Goal: Task Accomplishment & Management: Manage account settings

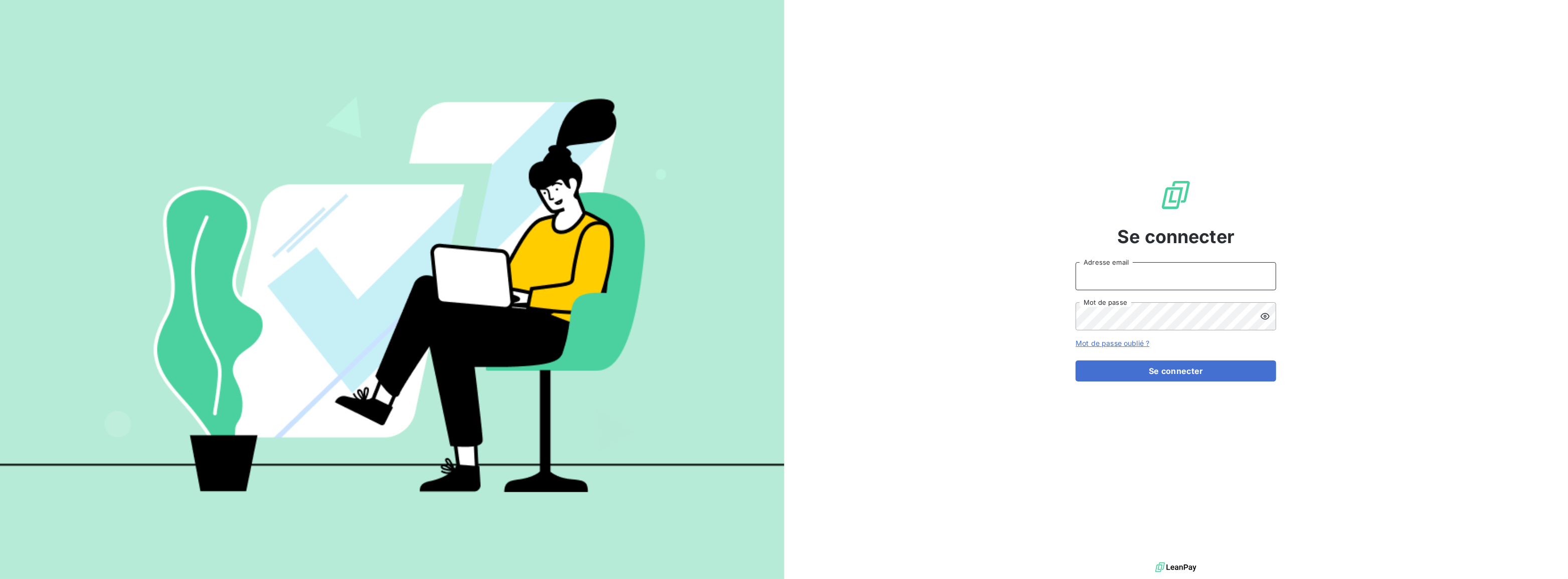
drag, startPoint x: 1119, startPoint y: 277, endPoint x: 1125, endPoint y: 290, distance: 14.3
click at [1119, 277] on input "Adresse email" at bounding box center [1176, 277] width 200 height 28
type input "e.desapio@protech-3cr.com"
click at [1126, 379] on button "Se connecter" at bounding box center [1176, 371] width 200 height 21
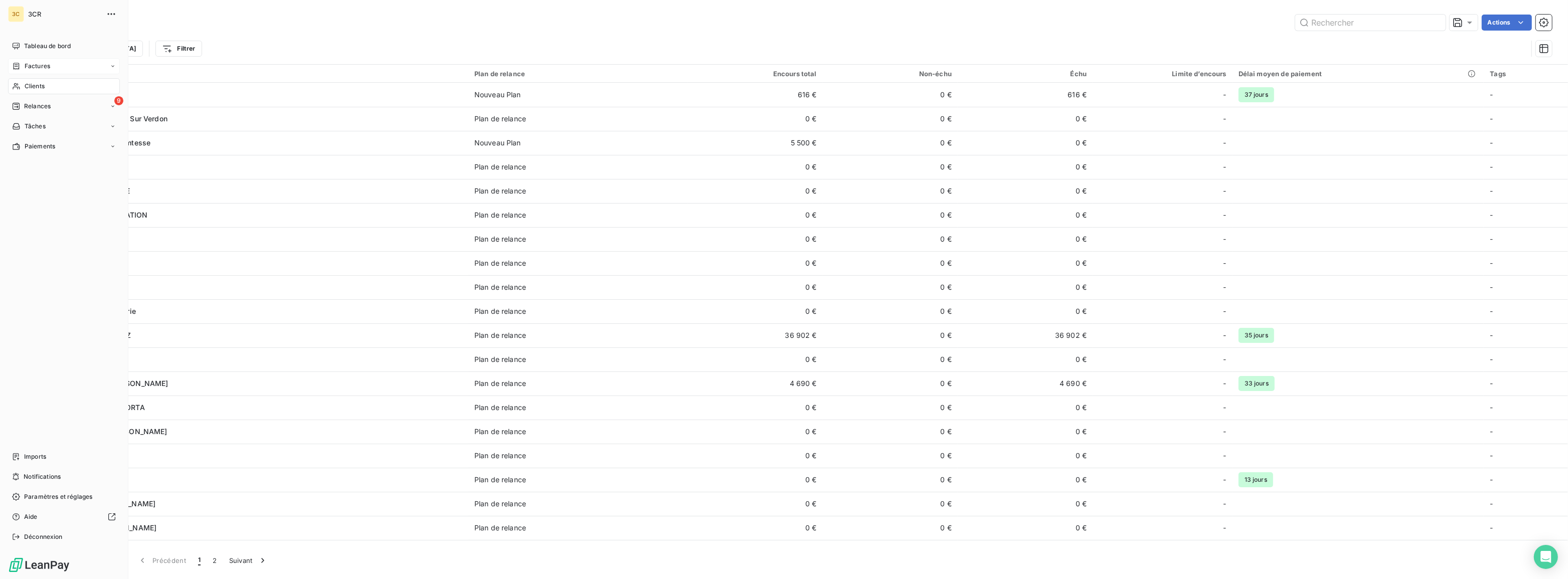
click at [17, 68] on icon at bounding box center [16, 66] width 6 height 6
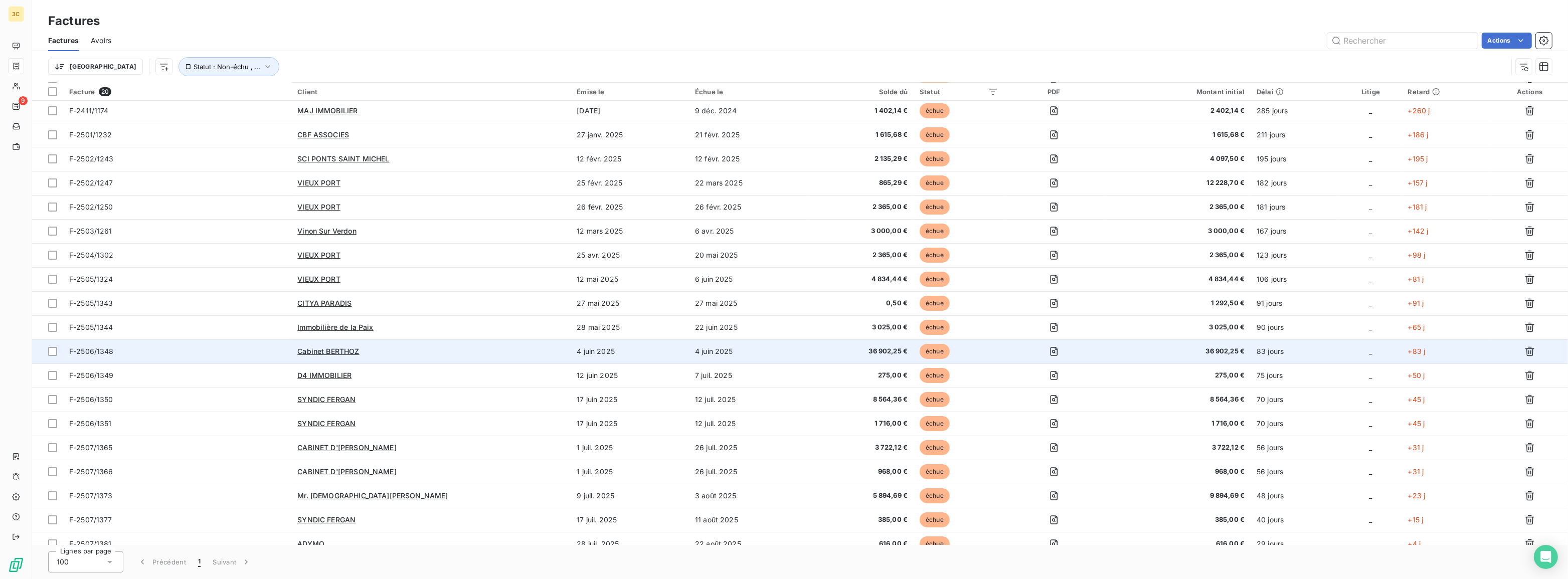
scroll to position [36, 0]
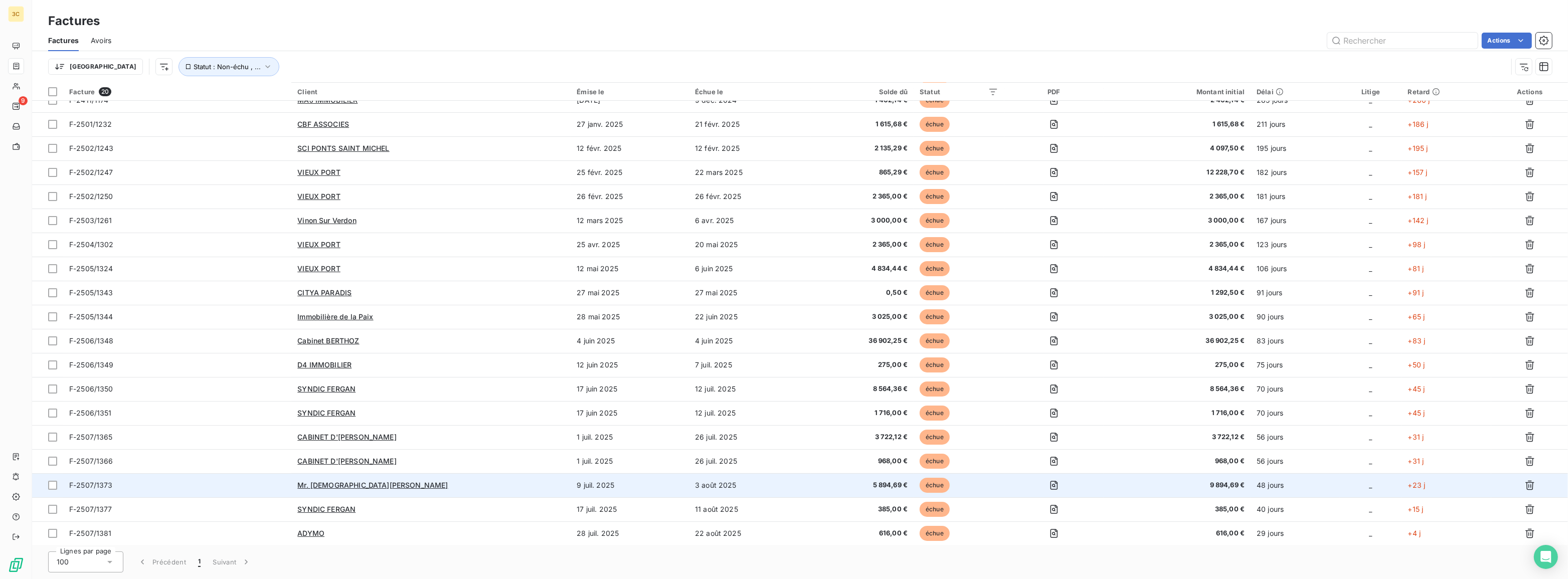
click at [435, 481] on div "Mr. [DEMOGRAPHIC_DATA][PERSON_NAME]" at bounding box center [430, 485] width 267 height 10
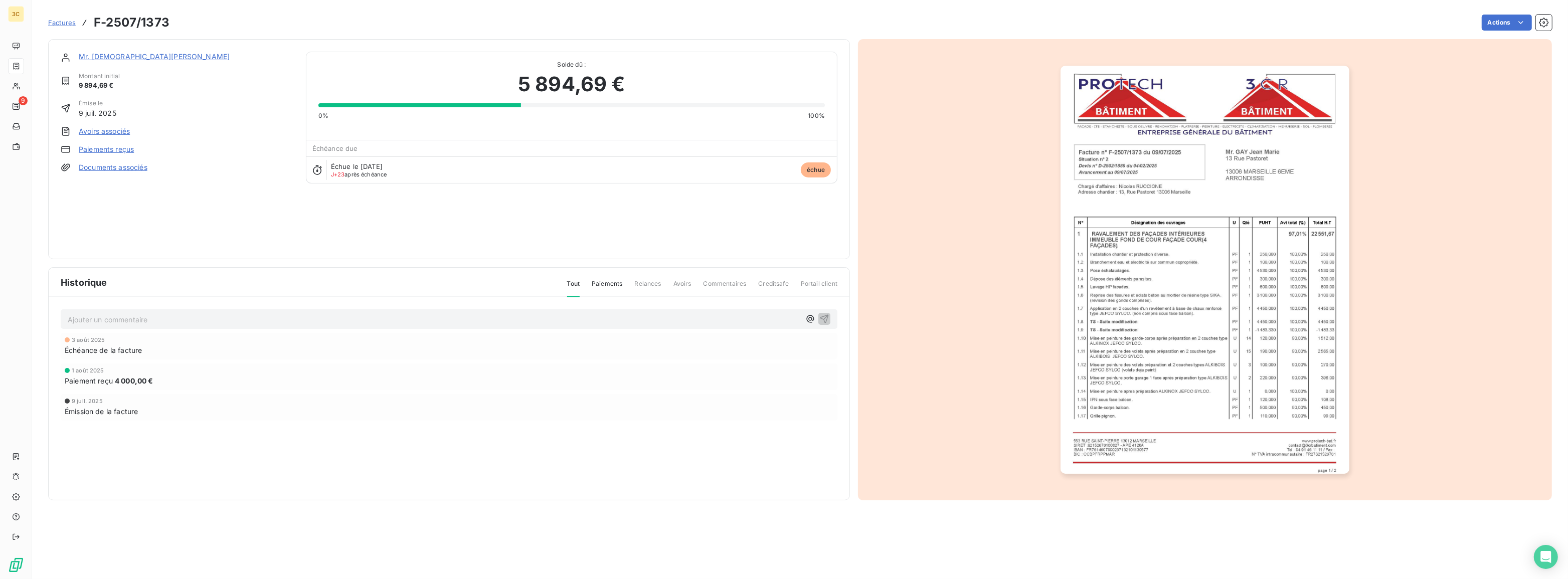
click at [109, 145] on link "Paiements reçus" at bounding box center [106, 149] width 55 height 10
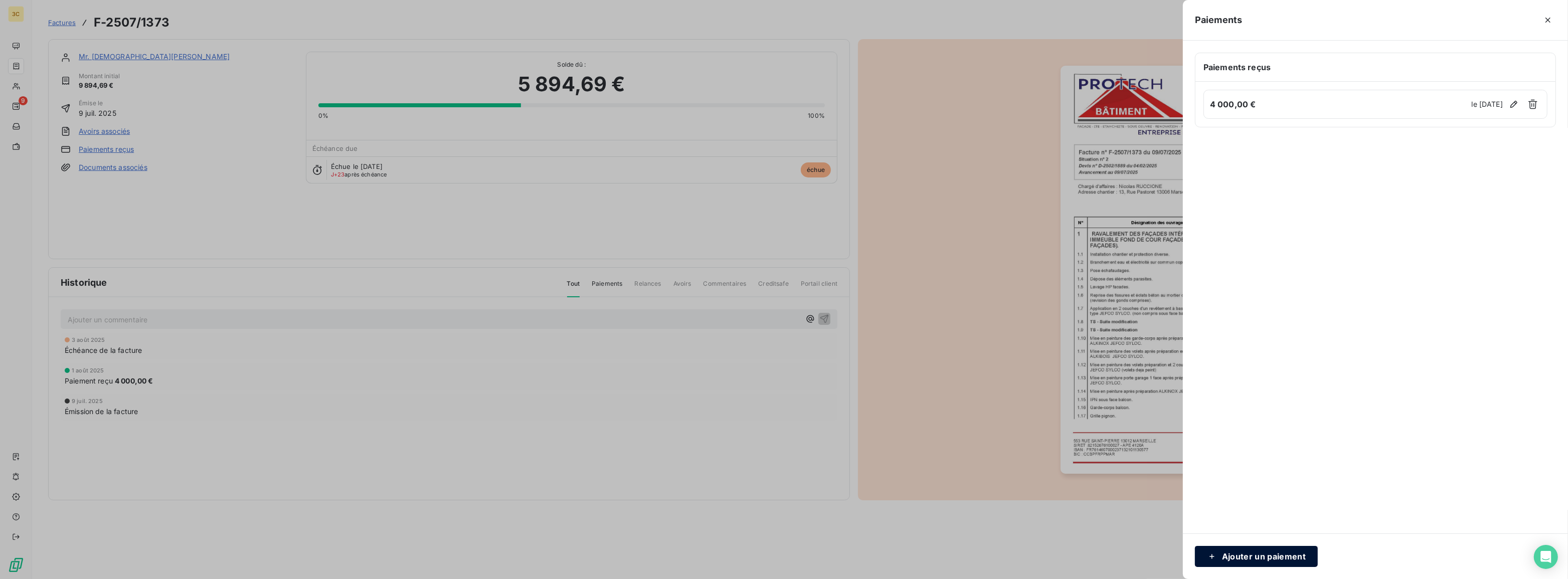
click at [1274, 551] on button "Ajouter un paiement" at bounding box center [1256, 557] width 123 height 21
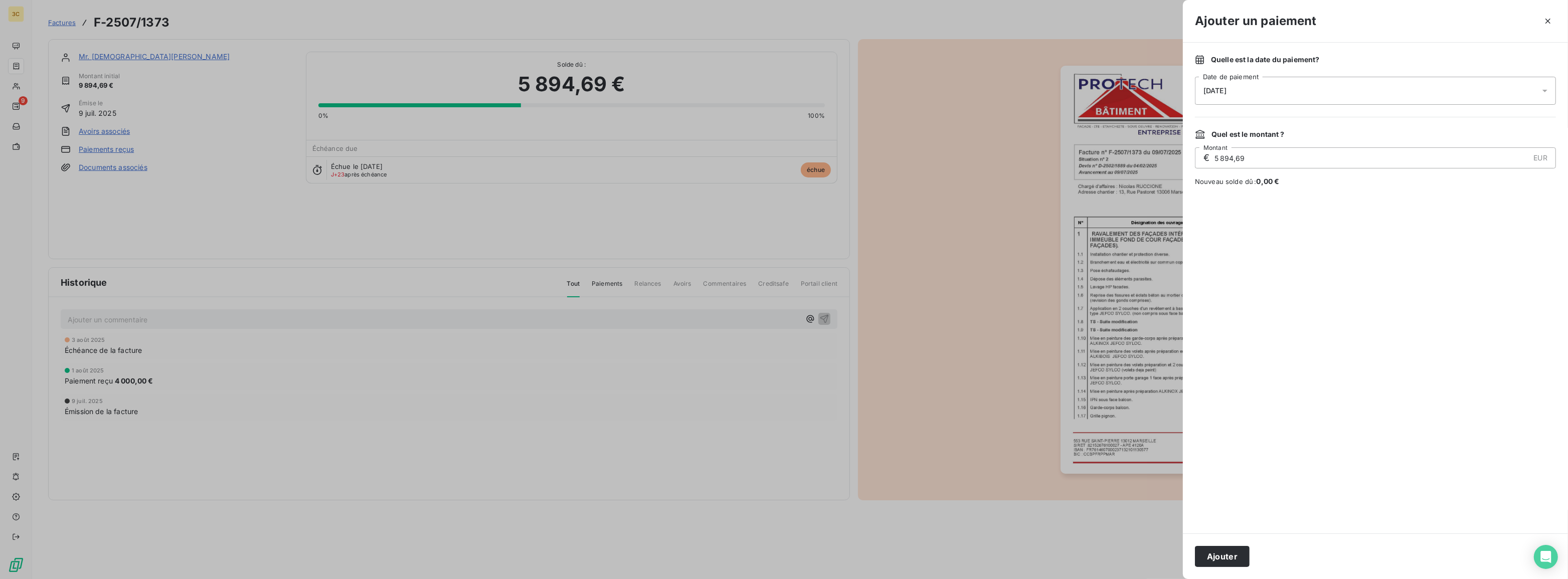
click at [1249, 95] on div "[DATE]" at bounding box center [1375, 91] width 361 height 28
click at [1229, 249] on button "25" at bounding box center [1224, 254] width 20 height 20
click at [1437, 449] on div at bounding box center [1375, 360] width 361 height 323
click at [1238, 553] on button "Ajouter" at bounding box center [1222, 557] width 55 height 21
